Goal: Transaction & Acquisition: Purchase product/service

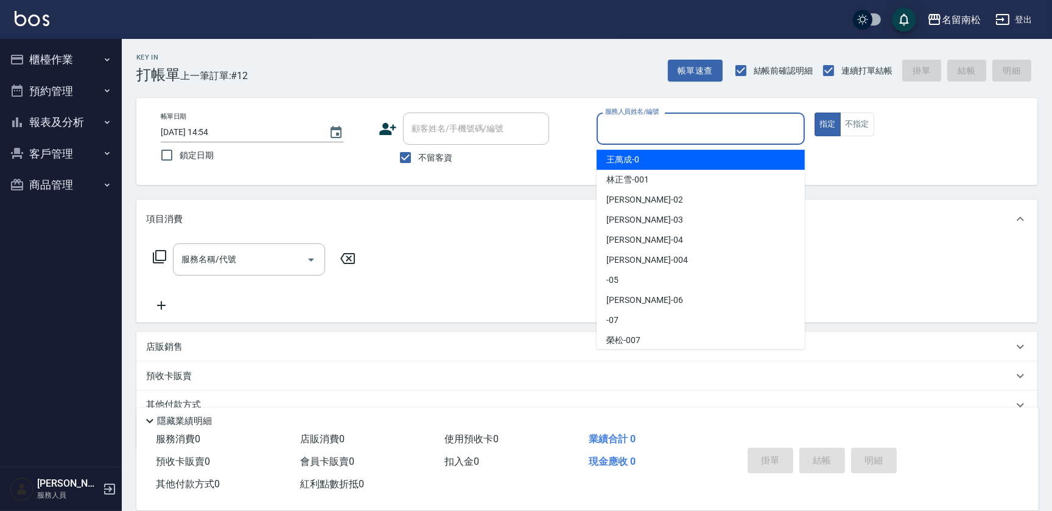
click at [666, 121] on input "服務人員姓名/編號" at bounding box center [700, 128] width 197 height 21
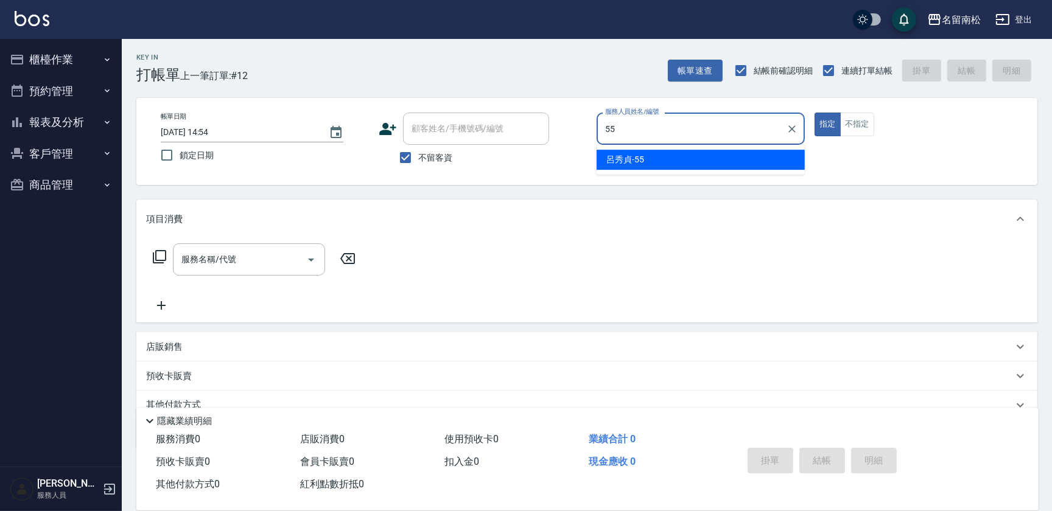
type input "[PERSON_NAME]-55"
type button "true"
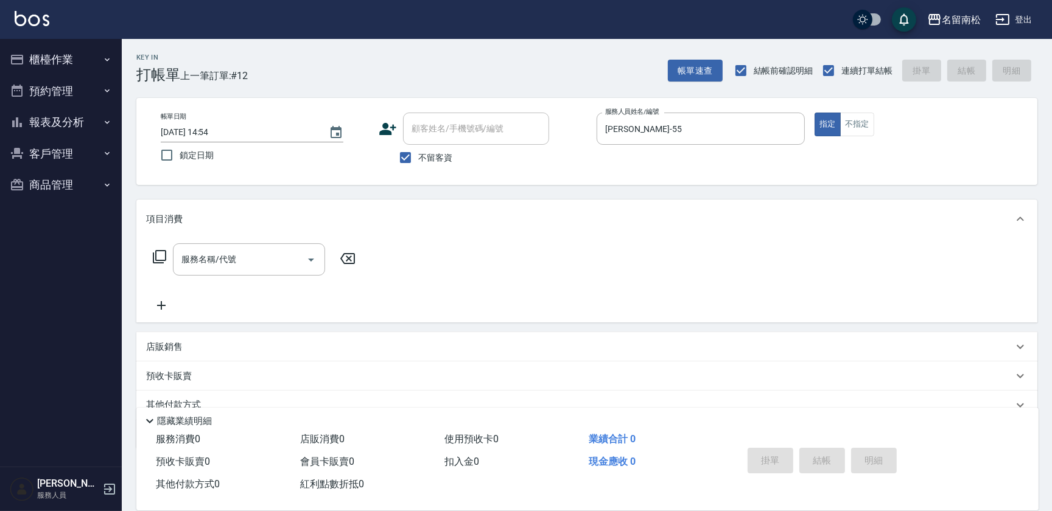
click at [159, 254] on icon at bounding box center [159, 257] width 15 height 15
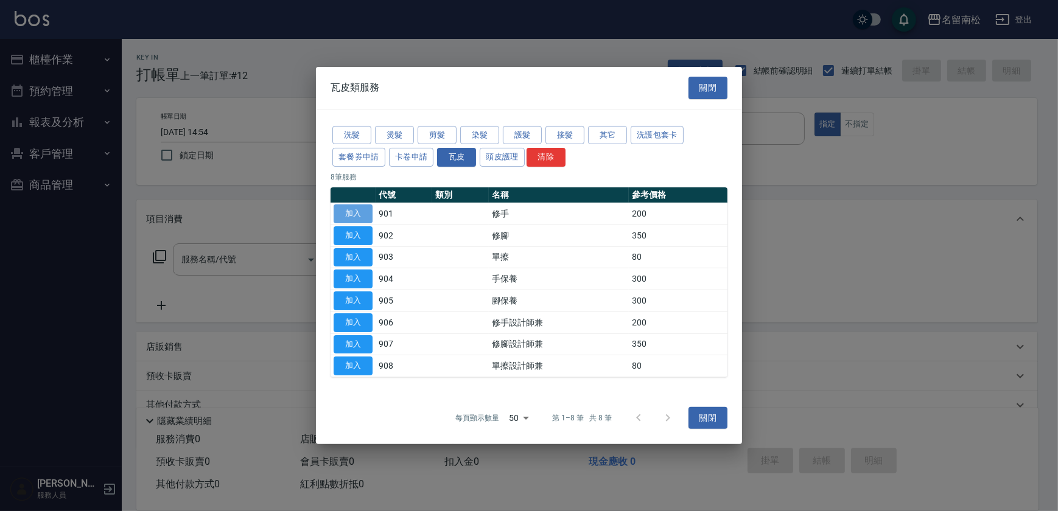
click at [346, 214] on button "加入" at bounding box center [353, 214] width 39 height 19
type input "修手(901)"
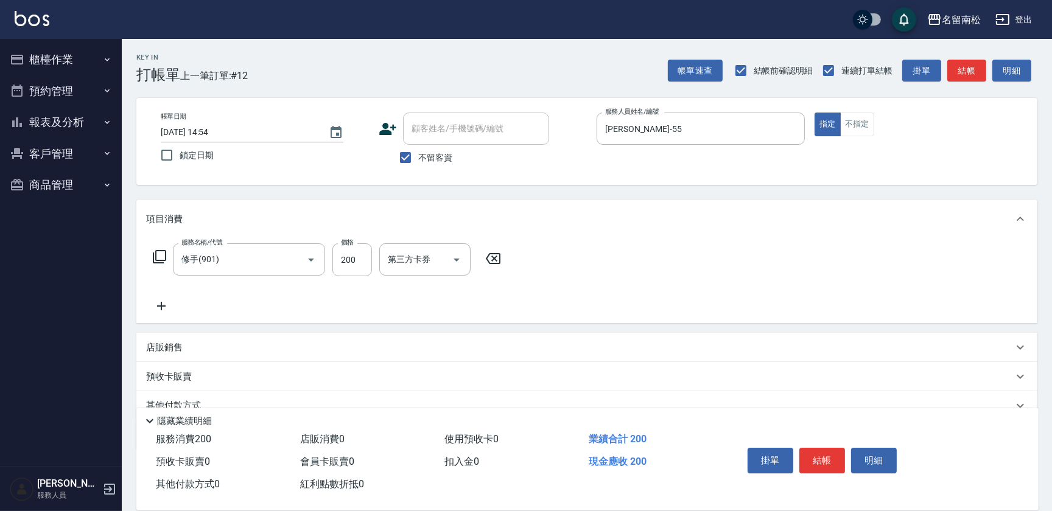
click at [158, 253] on icon at bounding box center [159, 257] width 15 height 15
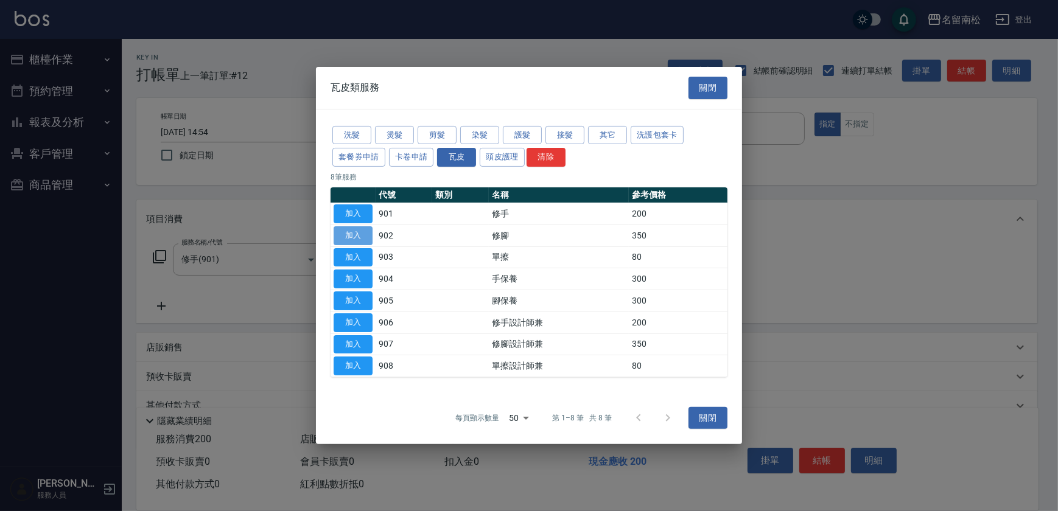
click at [352, 233] on button "加入" at bounding box center [353, 235] width 39 height 19
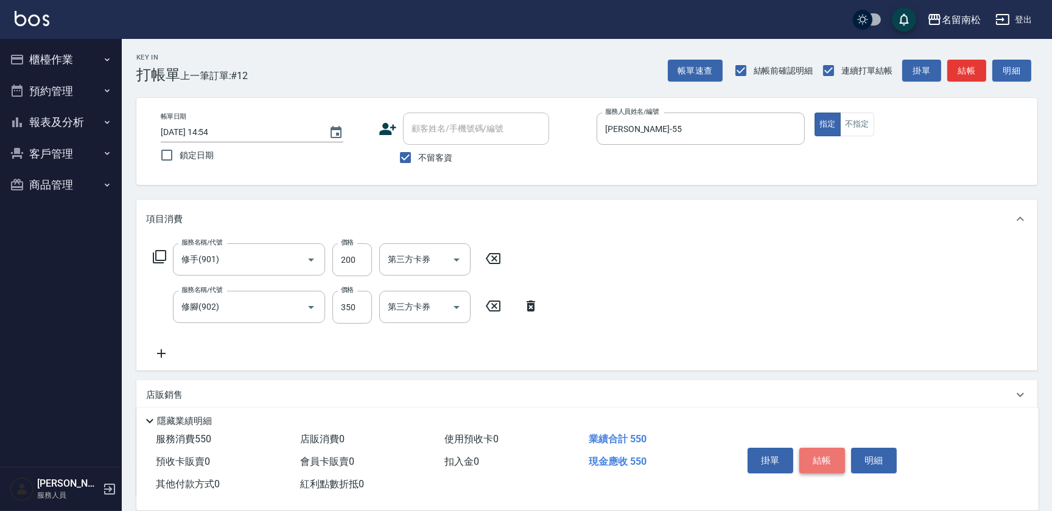
click at [817, 458] on button "結帳" at bounding box center [822, 461] width 46 height 26
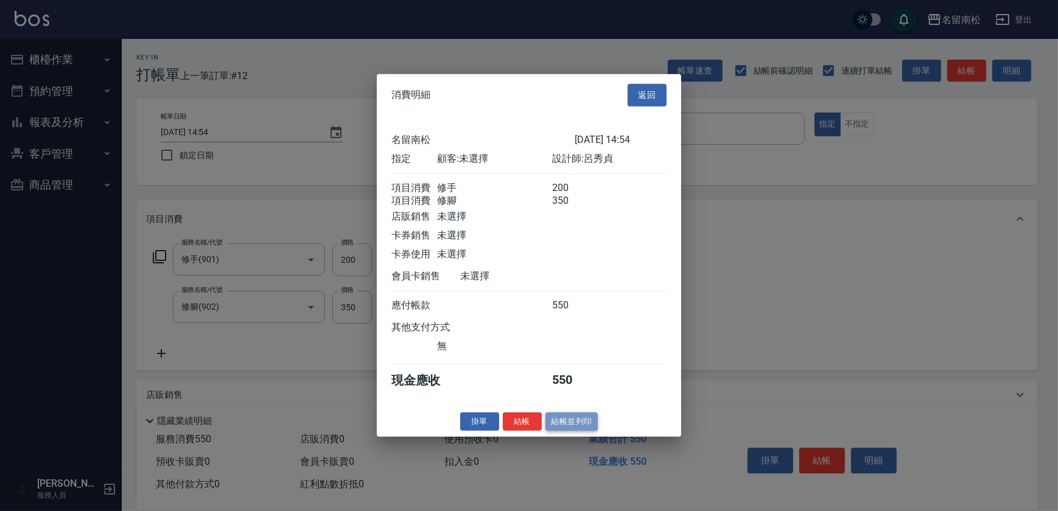
click at [569, 429] on button "結帳並列印" at bounding box center [571, 421] width 53 height 19
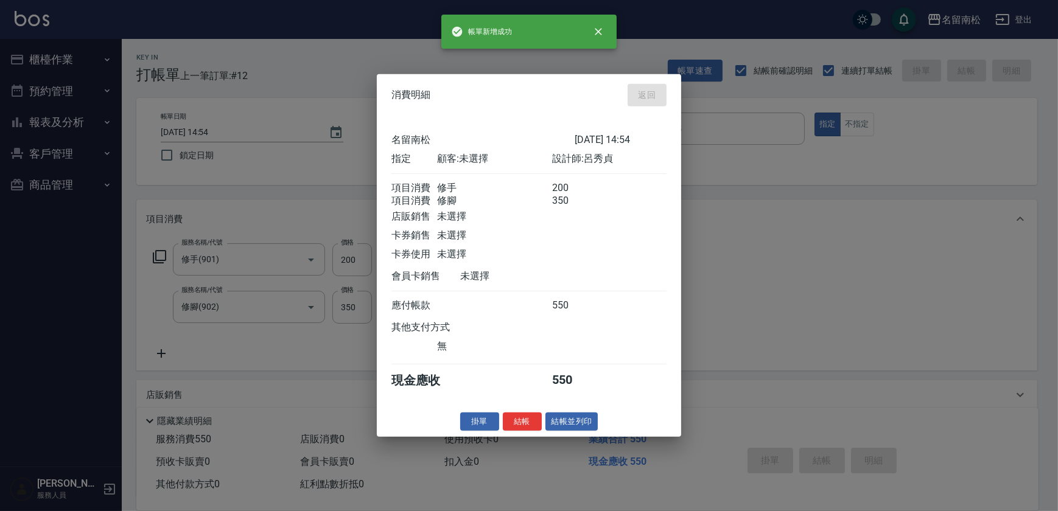
type input "[DATE] 16:06"
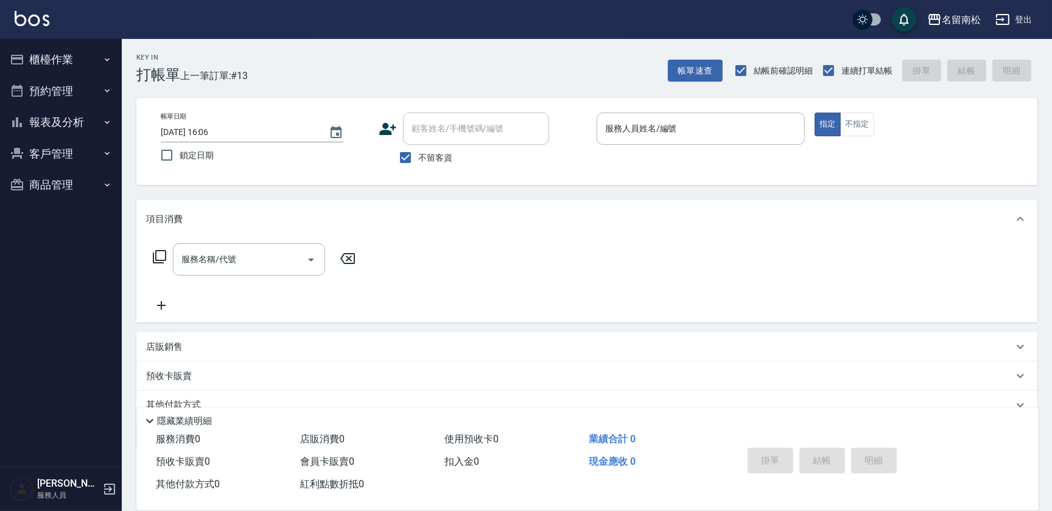
click at [77, 207] on nav "櫃檯作業 打帳單 帳單列表 現金收支登錄 材料自購登錄 每日結帳 排班表 現場電腦打卡 預約管理 預約管理 單日預約紀錄 單週預約紀錄 報表及分析 報表目錄 …" at bounding box center [61, 253] width 122 height 428
click at [91, 61] on button "櫃檯作業" at bounding box center [61, 60] width 112 height 32
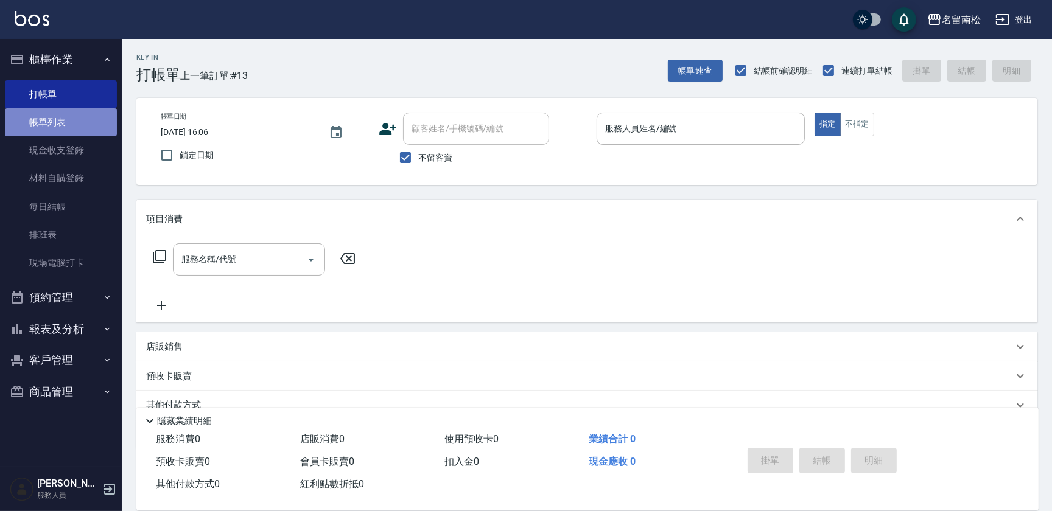
click at [94, 122] on link "帳單列表" at bounding box center [61, 122] width 112 height 28
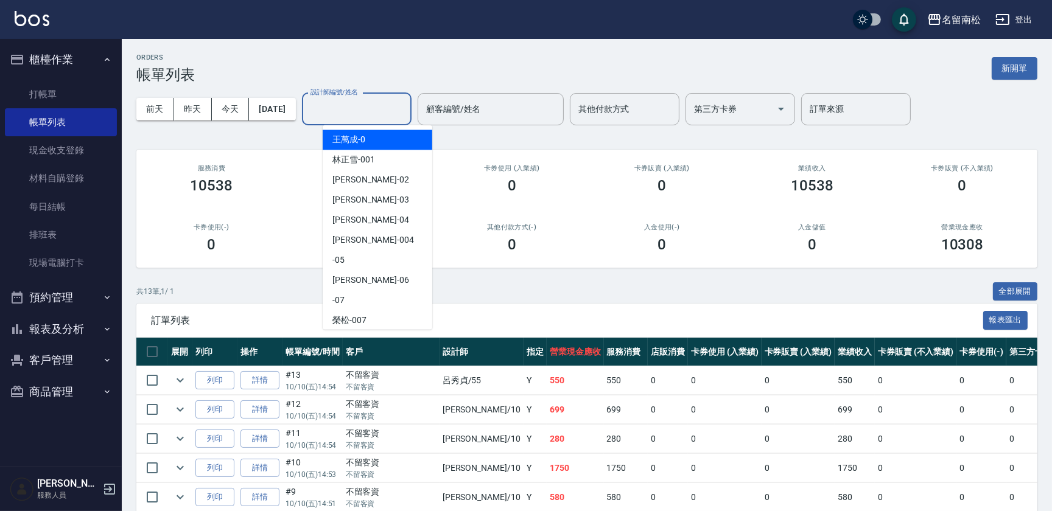
click at [383, 115] on input "設計師編號/姓名" at bounding box center [356, 109] width 99 height 21
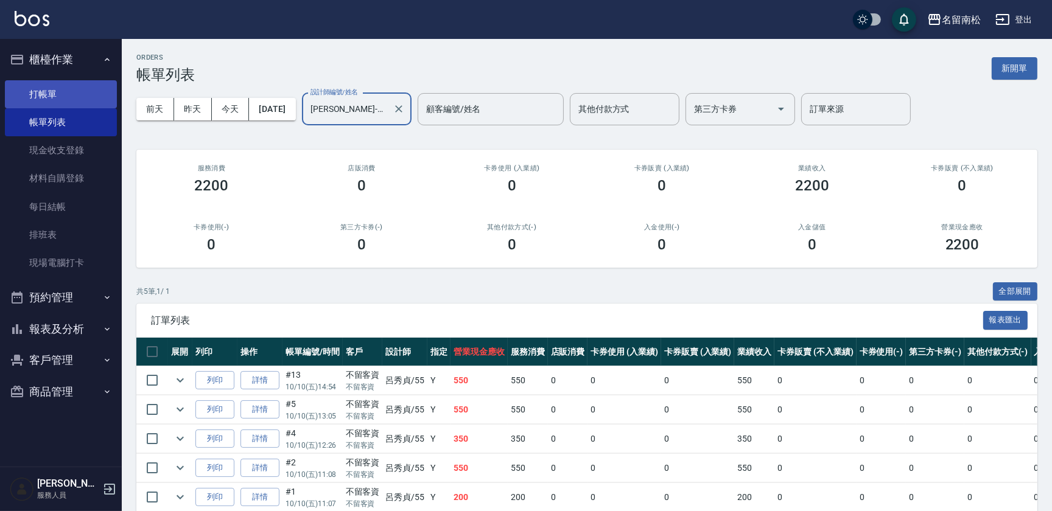
type input "[PERSON_NAME]-55"
click at [81, 97] on link "打帳單" at bounding box center [61, 94] width 112 height 28
